Goal: Information Seeking & Learning: Learn about a topic

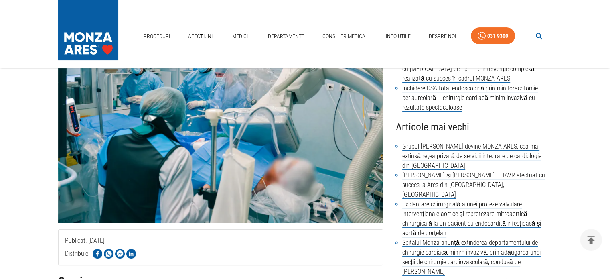
click at [215, 230] on div "Publicat: [DATE] Distribuie:" at bounding box center [220, 247] width 325 height 36
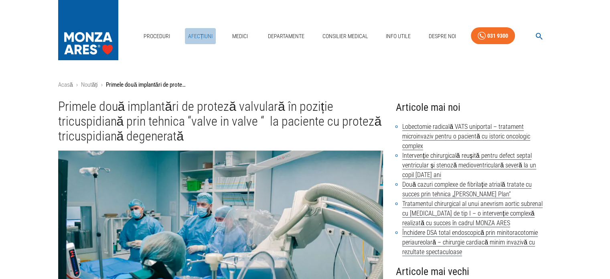
click at [204, 36] on link "Afecțiuni" at bounding box center [200, 36] width 31 height 16
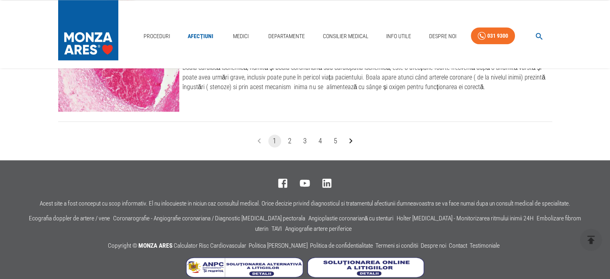
scroll to position [1041, 0]
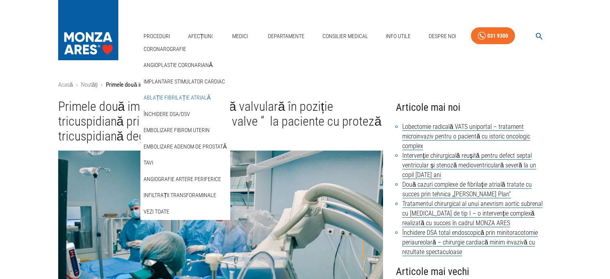
click at [167, 97] on link "Ablație fibrilație atrială" at bounding box center [177, 97] width 70 height 13
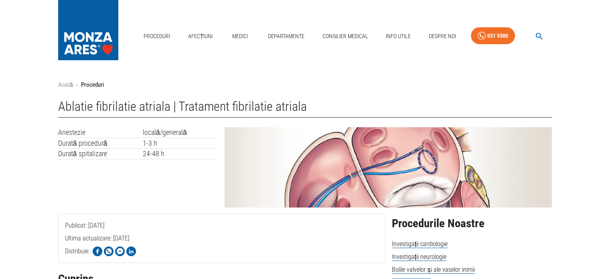
click at [324, 230] on div "Publicat: [DATE] Ultima actualizare: [DATE] Distribuie:" at bounding box center [221, 238] width 327 height 49
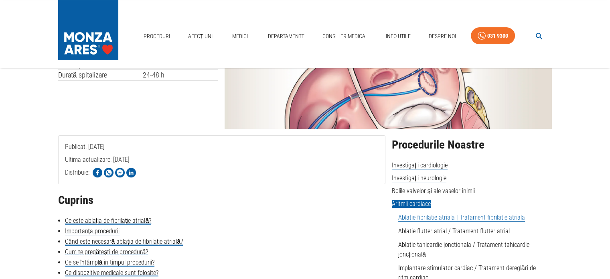
scroll to position [80, 0]
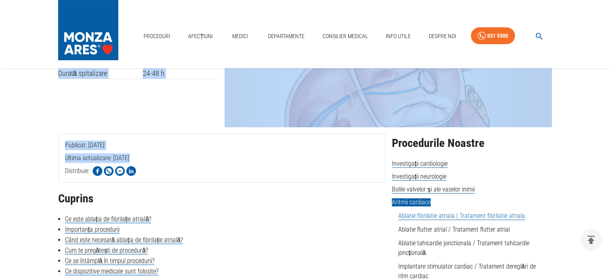
drag, startPoint x: 123, startPoint y: 159, endPoint x: 94, endPoint y: 108, distance: 58.9
